Goal: Navigation & Orientation: Find specific page/section

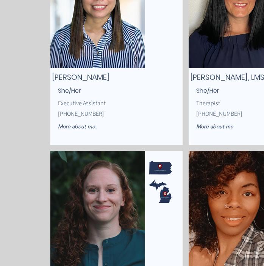
scroll to position [1252, 0]
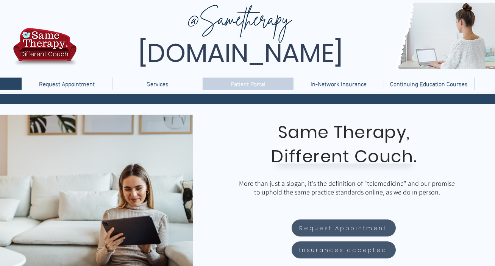
click at [246, 86] on p "Patient Portal" at bounding box center [248, 84] width 42 height 12
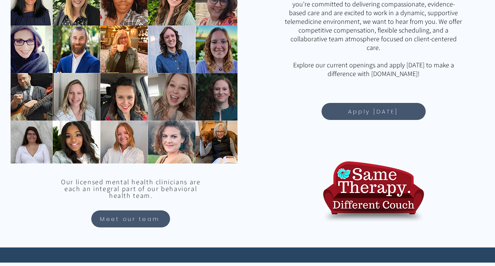
scroll to position [686, 0]
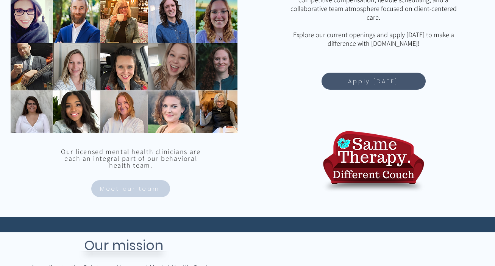
click at [151, 187] on span "Meet our team" at bounding box center [130, 188] width 60 height 9
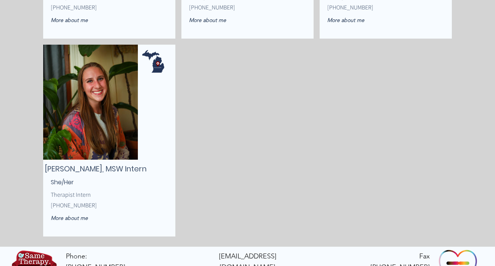
scroll to position [1898, 0]
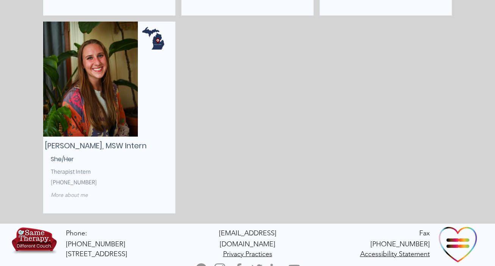
click at [84, 195] on span "More about me" at bounding box center [69, 194] width 37 height 7
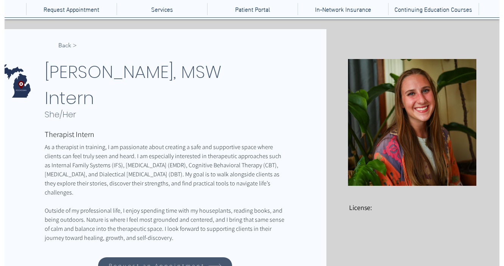
scroll to position [74, 0]
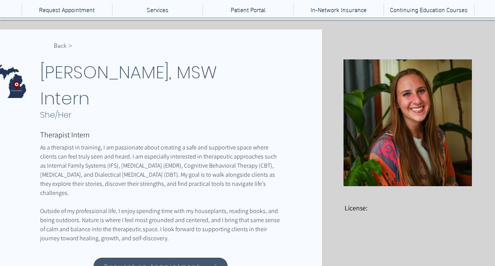
drag, startPoint x: 42, startPoint y: 110, endPoint x: 114, endPoint y: 155, distance: 84.1
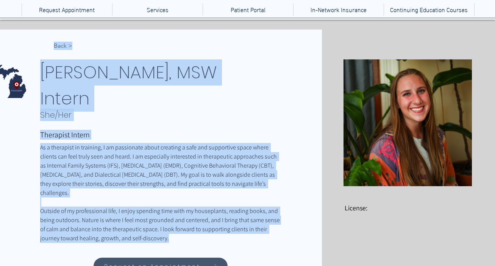
drag, startPoint x: 145, startPoint y: 214, endPoint x: 41, endPoint y: 115, distance: 143.4
copy div "< Back Julia Aude, MSW Intern She/Her Therapist Intern As a therapist in traini…"
